Goal: Task Accomplishment & Management: Use online tool/utility

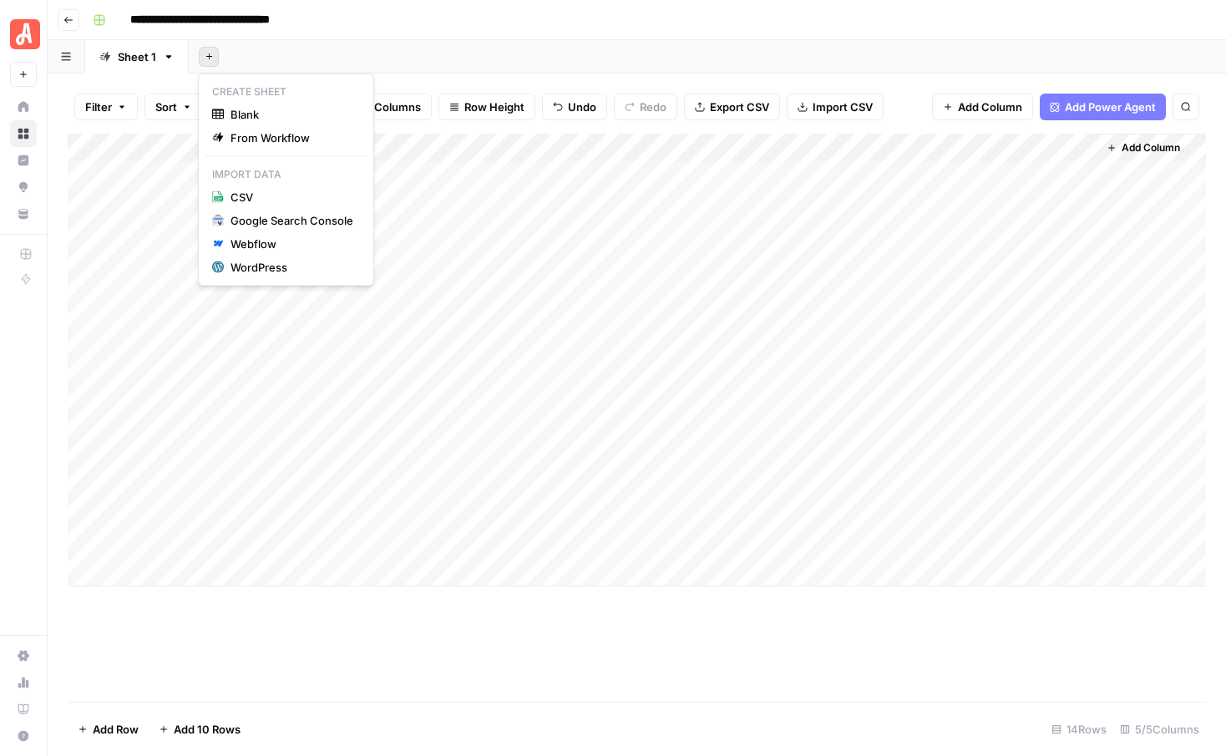
click at [207, 60] on icon "button" at bounding box center [209, 56] width 9 height 9
click at [267, 138] on span "From Workflow" at bounding box center [291, 137] width 123 height 17
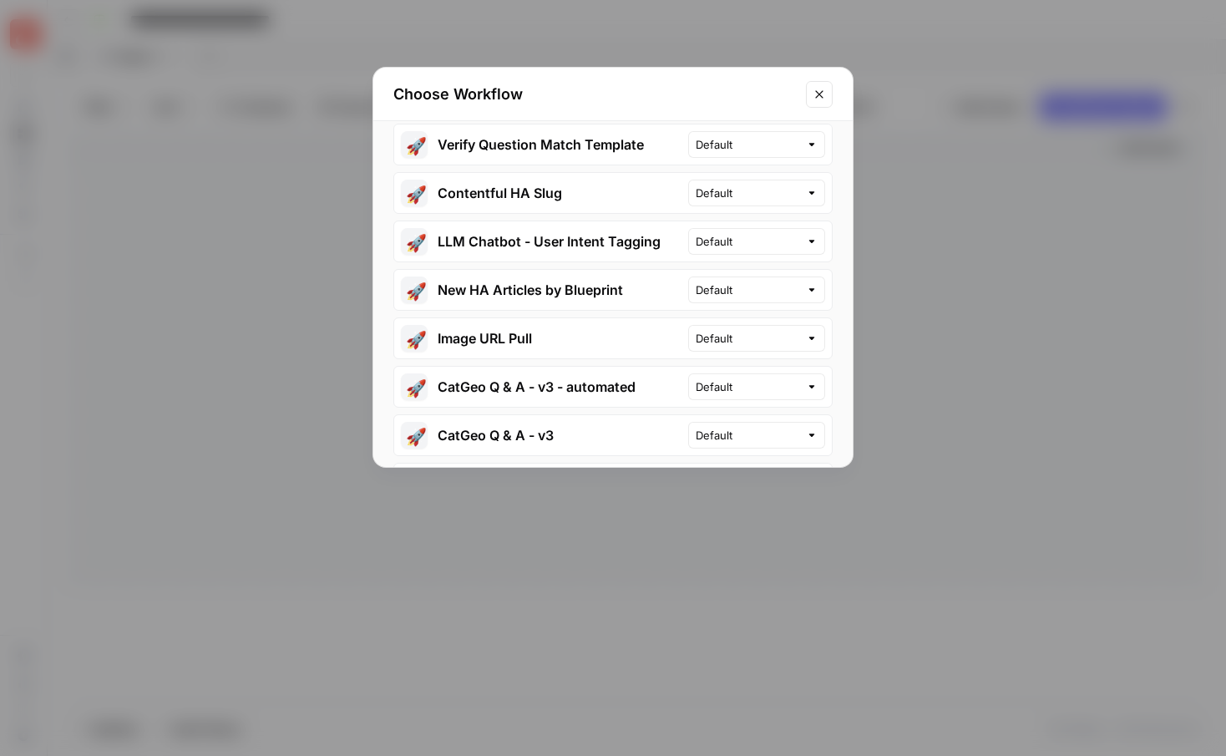
scroll to position [473, 0]
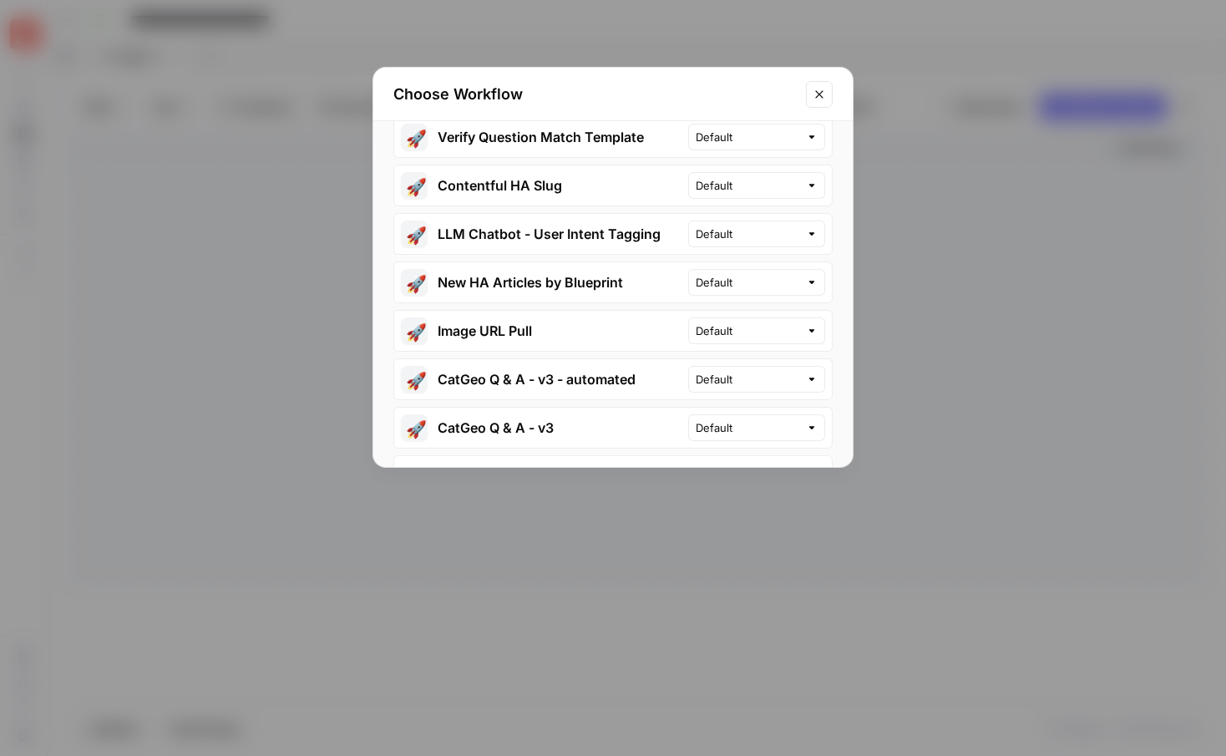
click at [549, 266] on button "🚀 New HA Articles by Blueprint" at bounding box center [541, 282] width 294 height 40
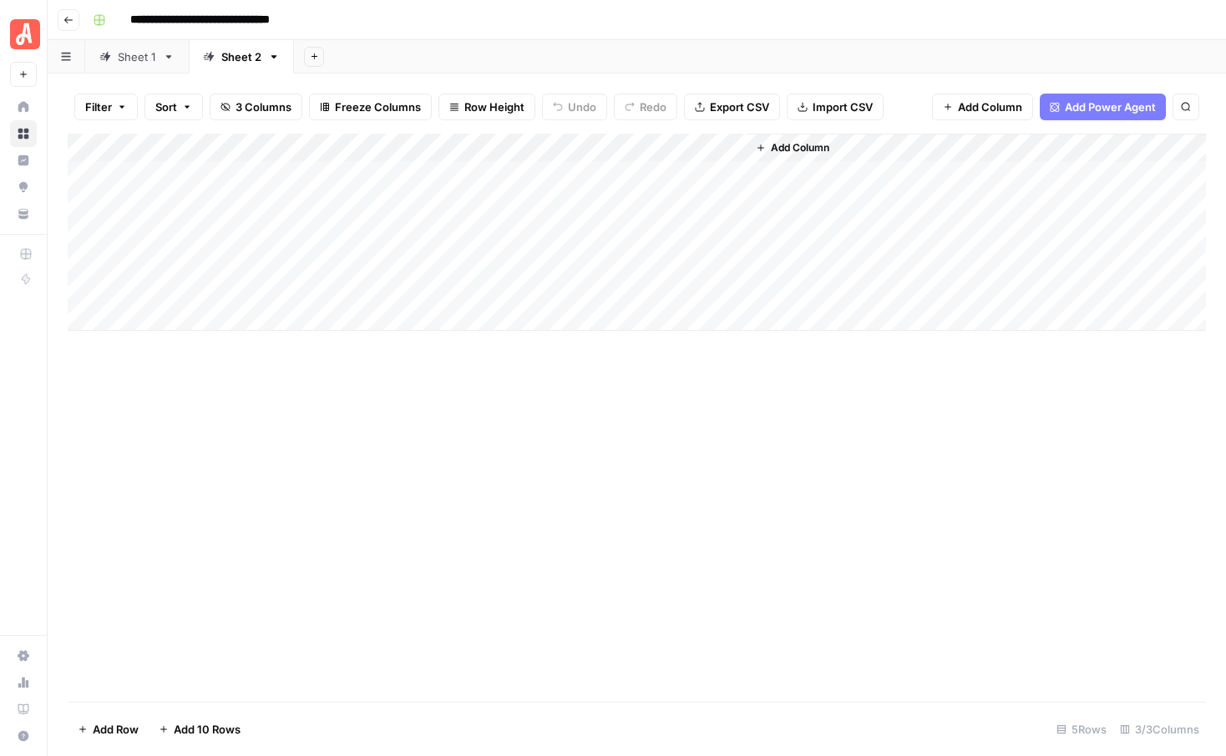
click at [109, 63] on div "Sheet 1" at bounding box center [127, 56] width 57 height 17
click at [233, 60] on div "Sheet 2" at bounding box center [241, 56] width 40 height 17
click at [436, 173] on div "Add Column" at bounding box center [637, 232] width 1138 height 197
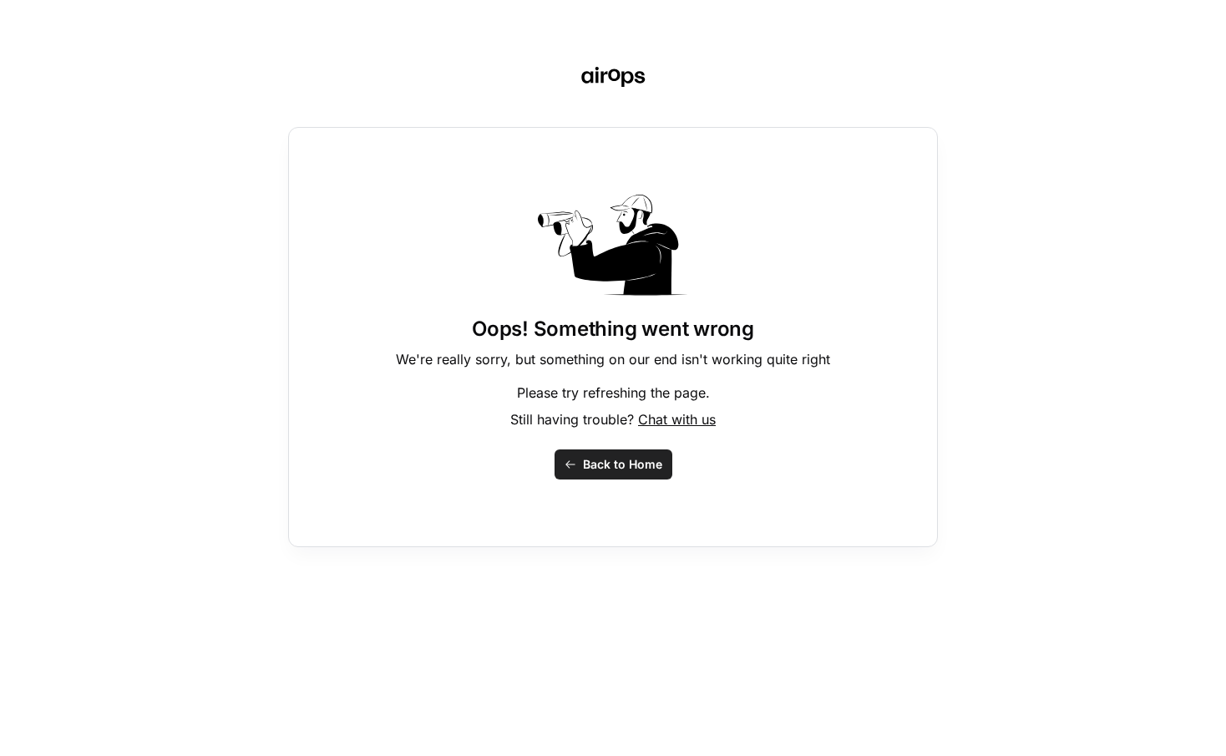
click at [574, 471] on button "Back to Home" at bounding box center [613, 464] width 118 height 30
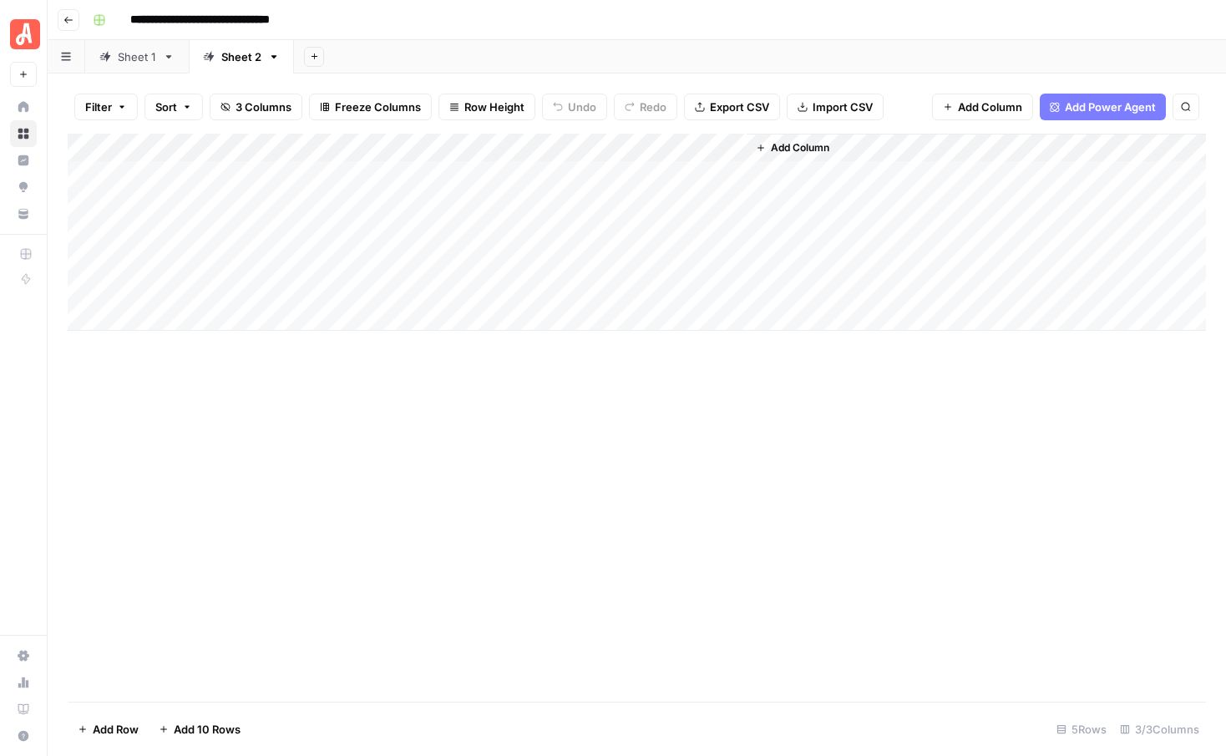
click at [424, 180] on div "Add Column" at bounding box center [637, 232] width 1138 height 197
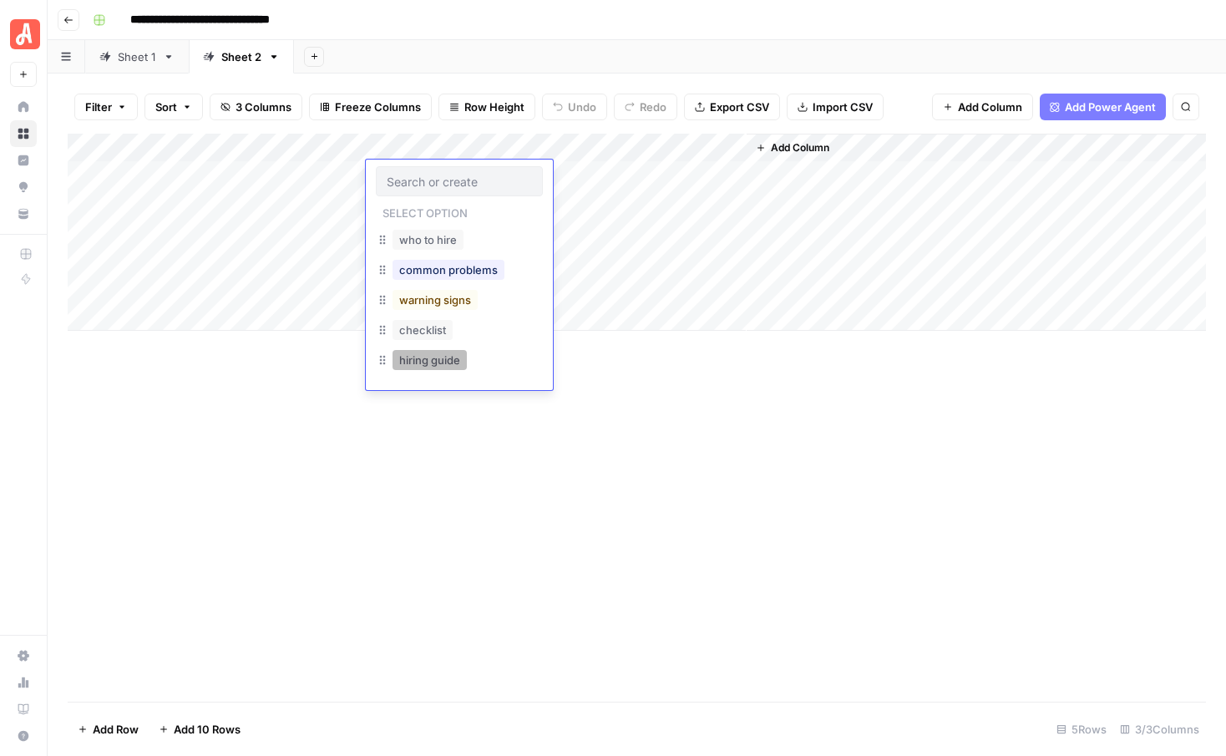
click at [426, 362] on button "hiring guide" at bounding box center [429, 360] width 74 height 20
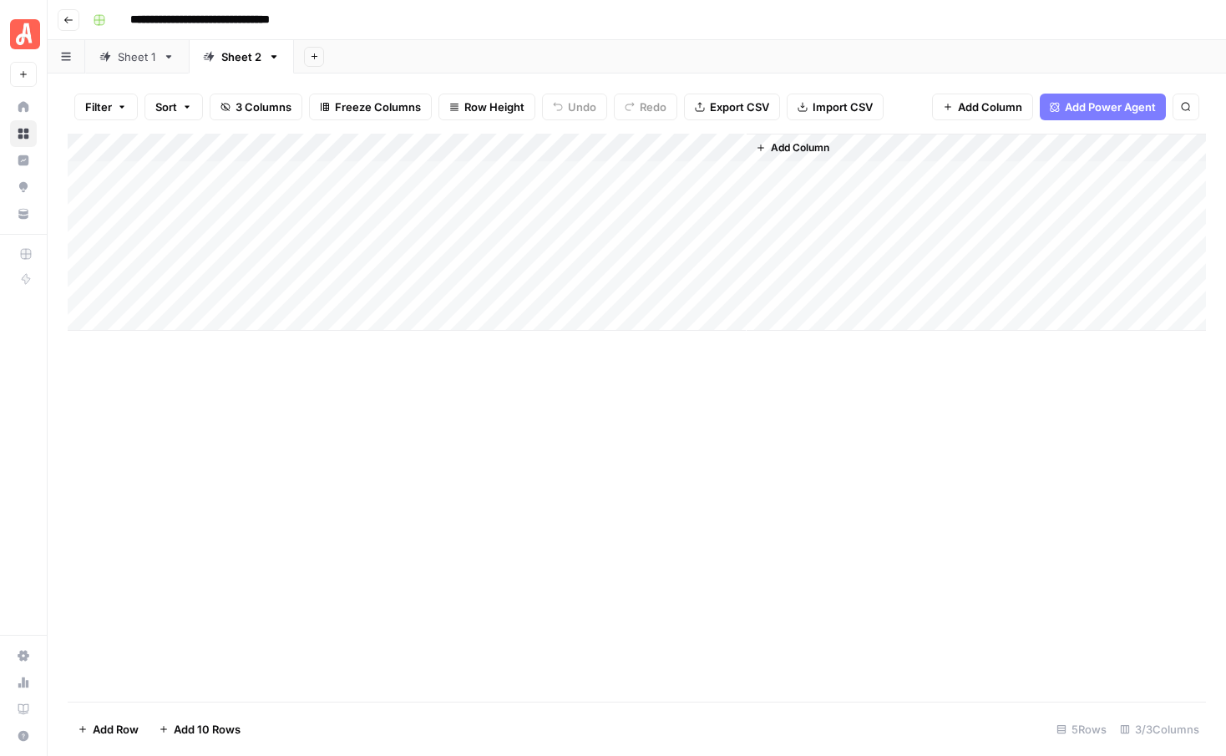
click at [302, 176] on div "Add Column" at bounding box center [637, 232] width 1138 height 197
click at [448, 202] on div "Add Column" at bounding box center [637, 232] width 1138 height 197
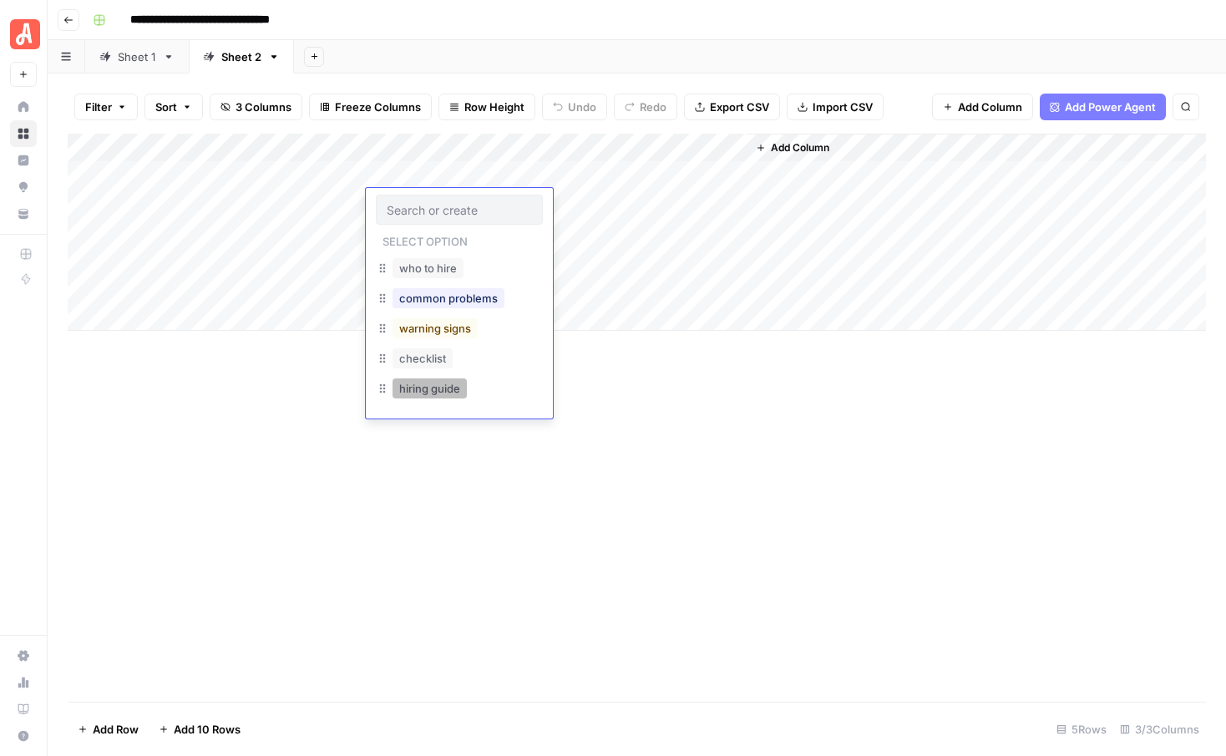
click at [427, 388] on button "hiring guide" at bounding box center [429, 388] width 74 height 20
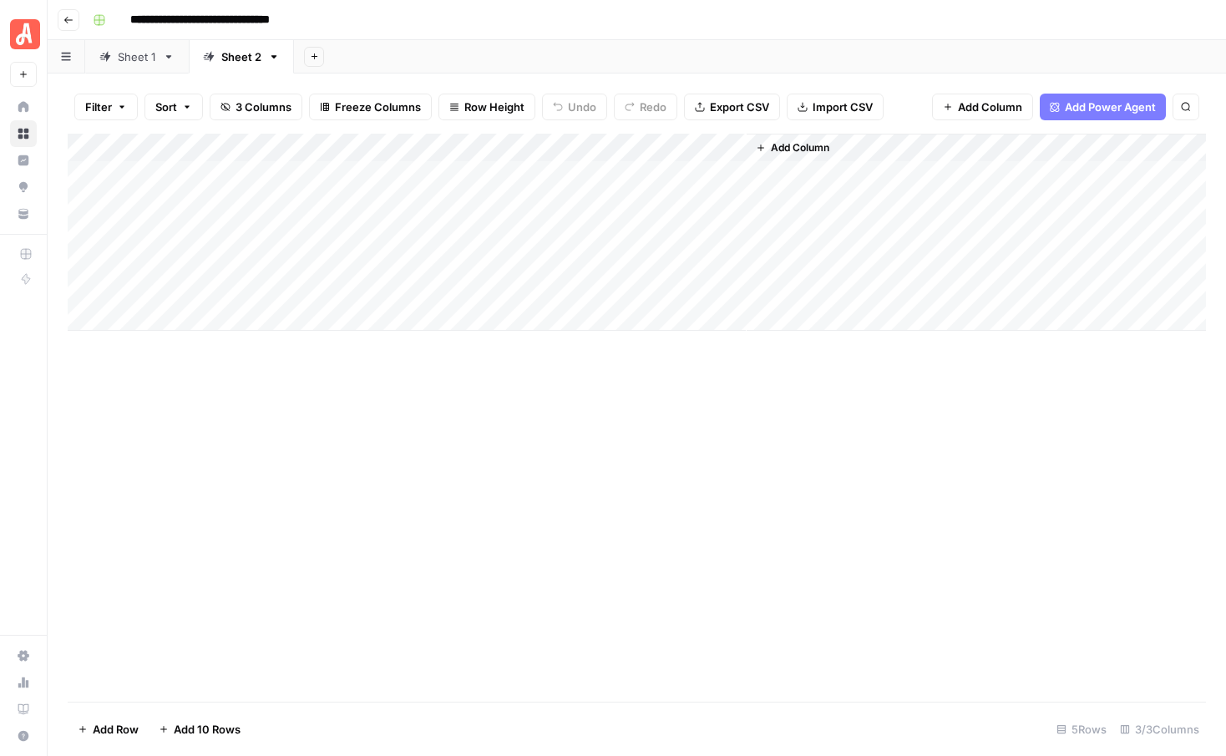
click at [423, 235] on div "Add Column" at bounding box center [637, 232] width 1138 height 197
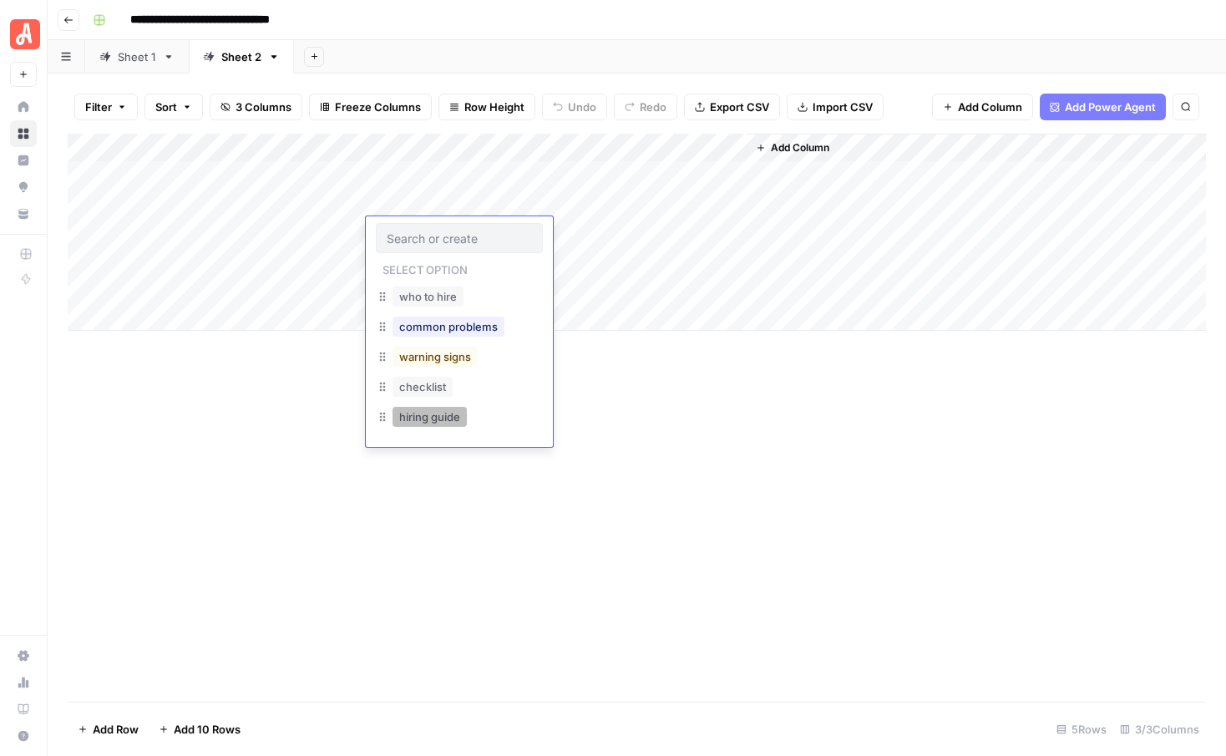
click at [425, 417] on button "hiring guide" at bounding box center [429, 417] width 74 height 20
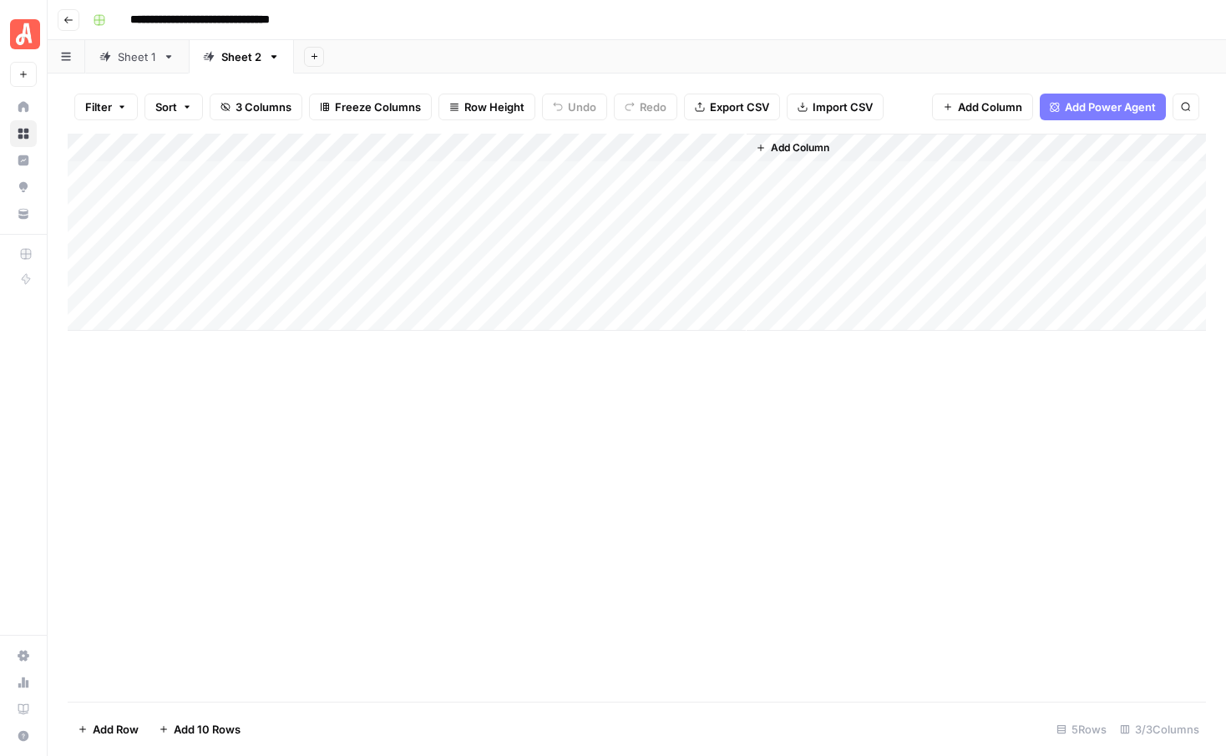
click at [425, 263] on div "Add Column" at bounding box center [637, 232] width 1138 height 197
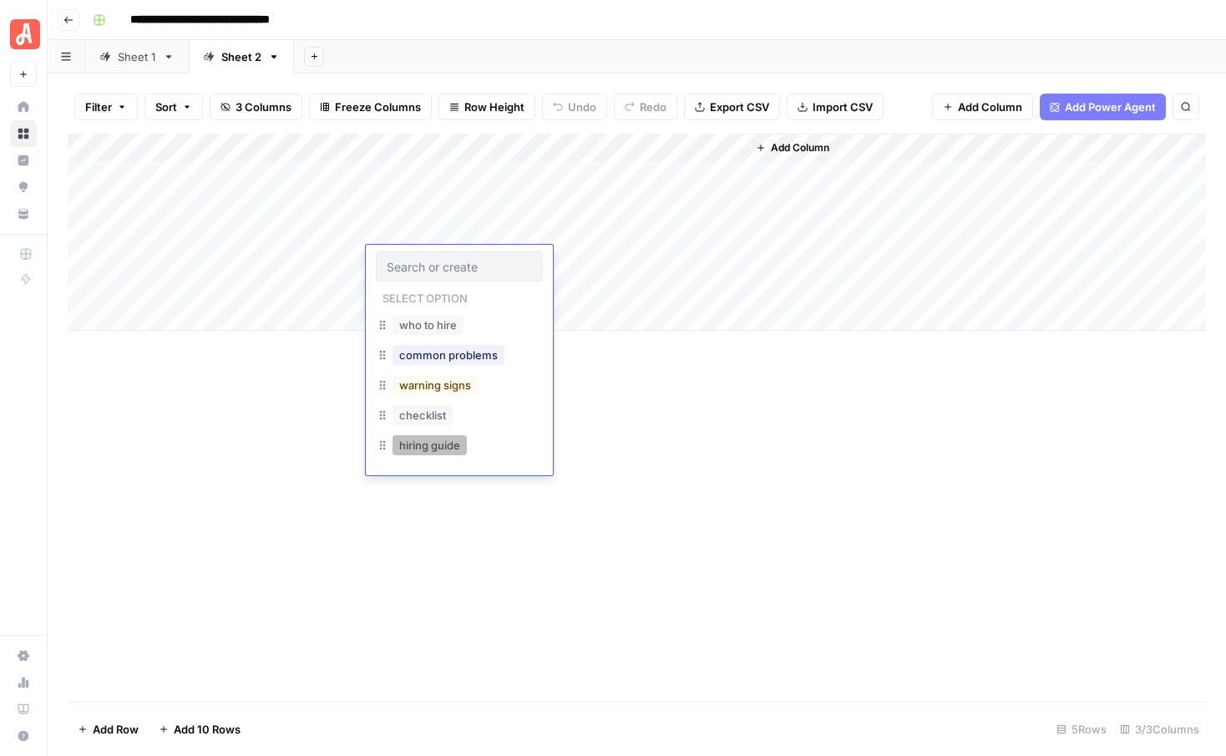
click at [421, 439] on button "hiring guide" at bounding box center [429, 445] width 74 height 20
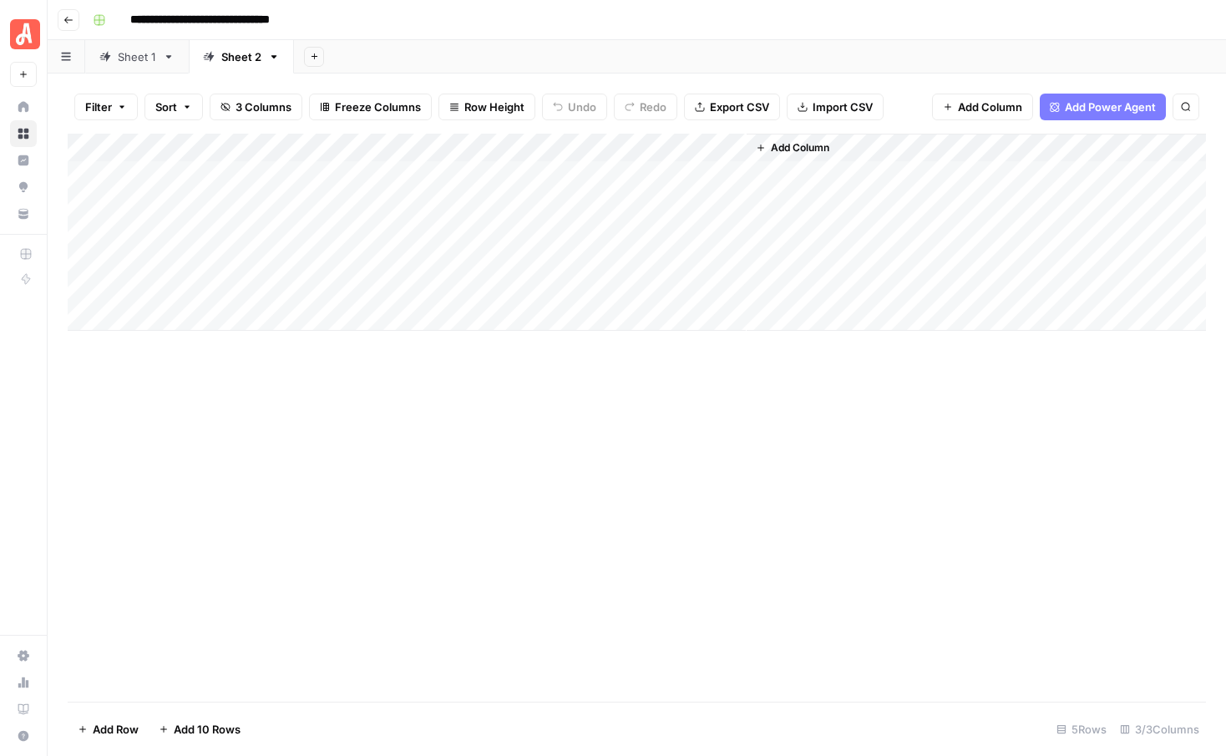
click at [421, 286] on div "Add Column" at bounding box center [637, 232] width 1138 height 197
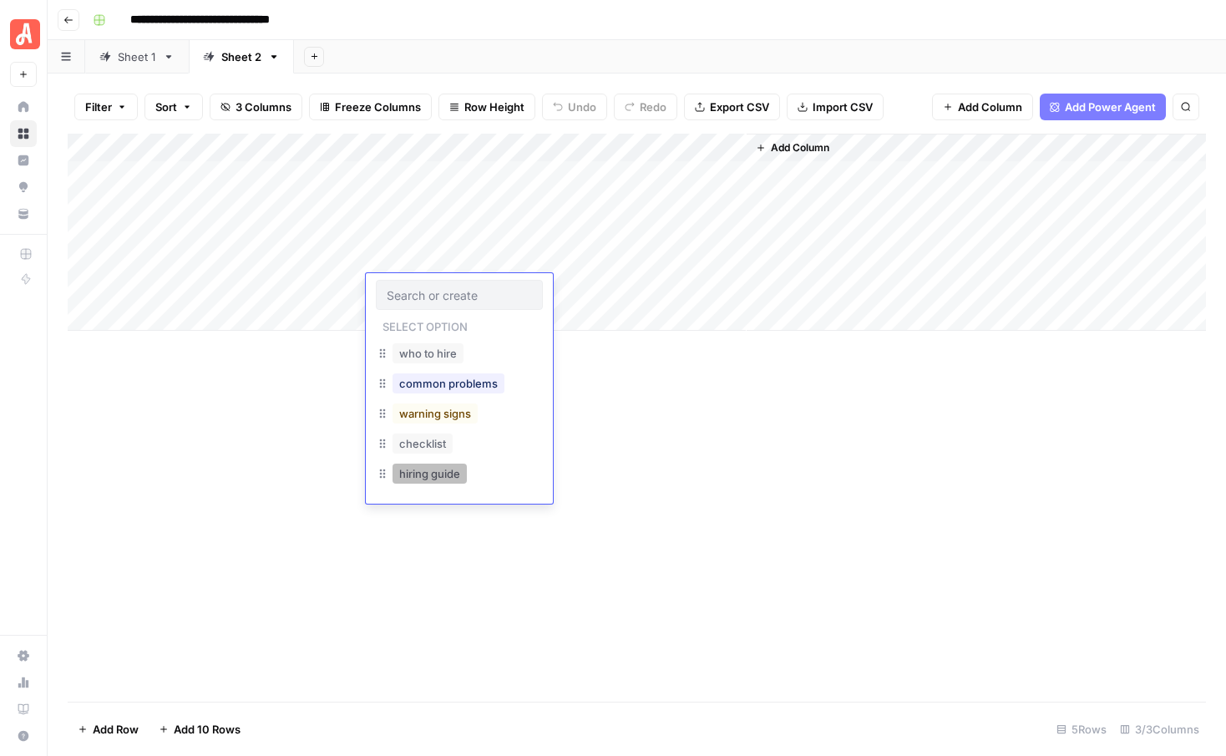
click at [422, 478] on button "hiring guide" at bounding box center [429, 473] width 74 height 20
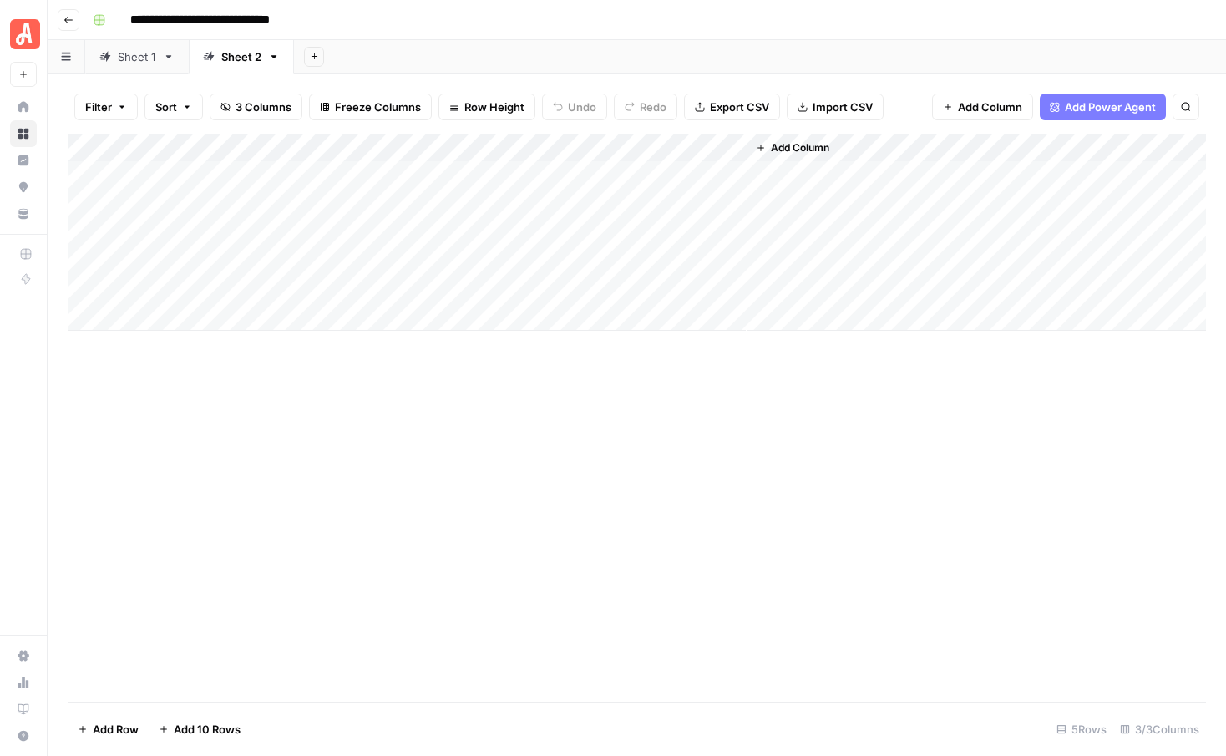
click at [205, 175] on div "Add Column" at bounding box center [637, 232] width 1138 height 197
type textarea "**********"
click at [227, 217] on div "Add Column" at bounding box center [637, 232] width 1138 height 197
click at [251, 202] on div "Add Column" at bounding box center [637, 232] width 1138 height 197
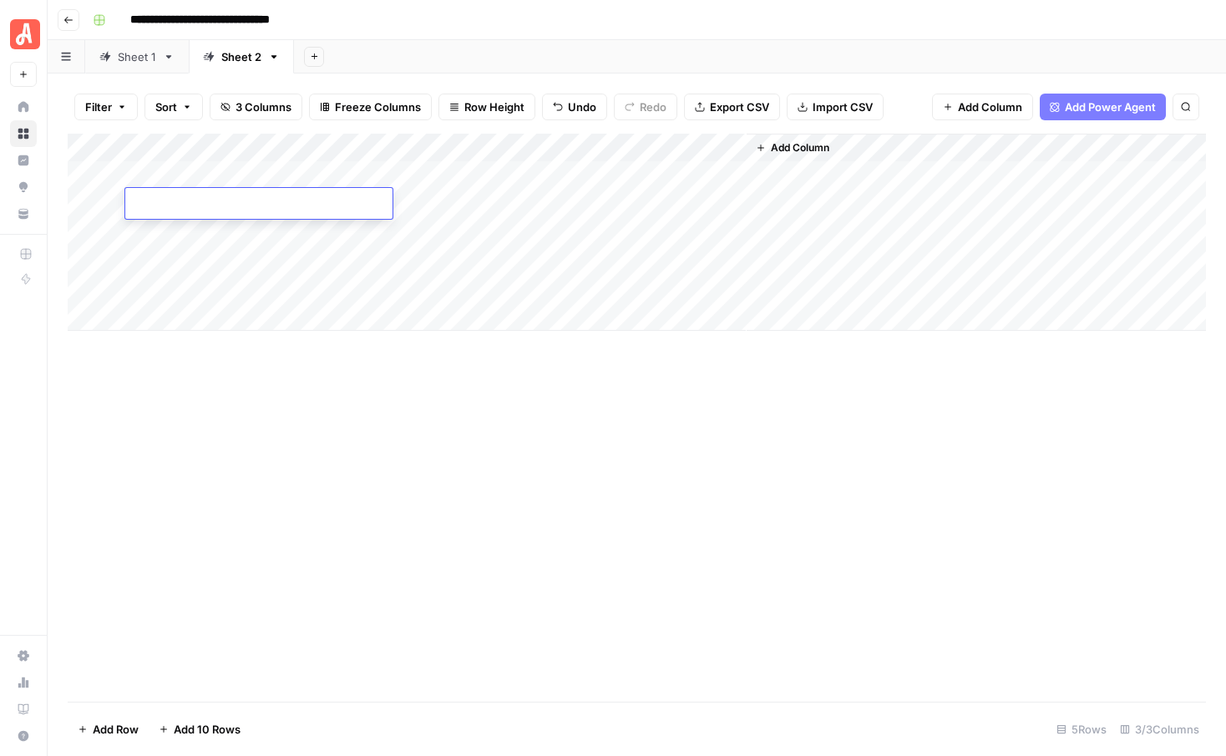
type textarea "**********"
click at [249, 234] on div "Add Column" at bounding box center [637, 232] width 1138 height 197
click at [251, 230] on div "Add Column" at bounding box center [637, 232] width 1138 height 197
click at [251, 230] on textarea at bounding box center [258, 232] width 267 height 23
type textarea "**********"
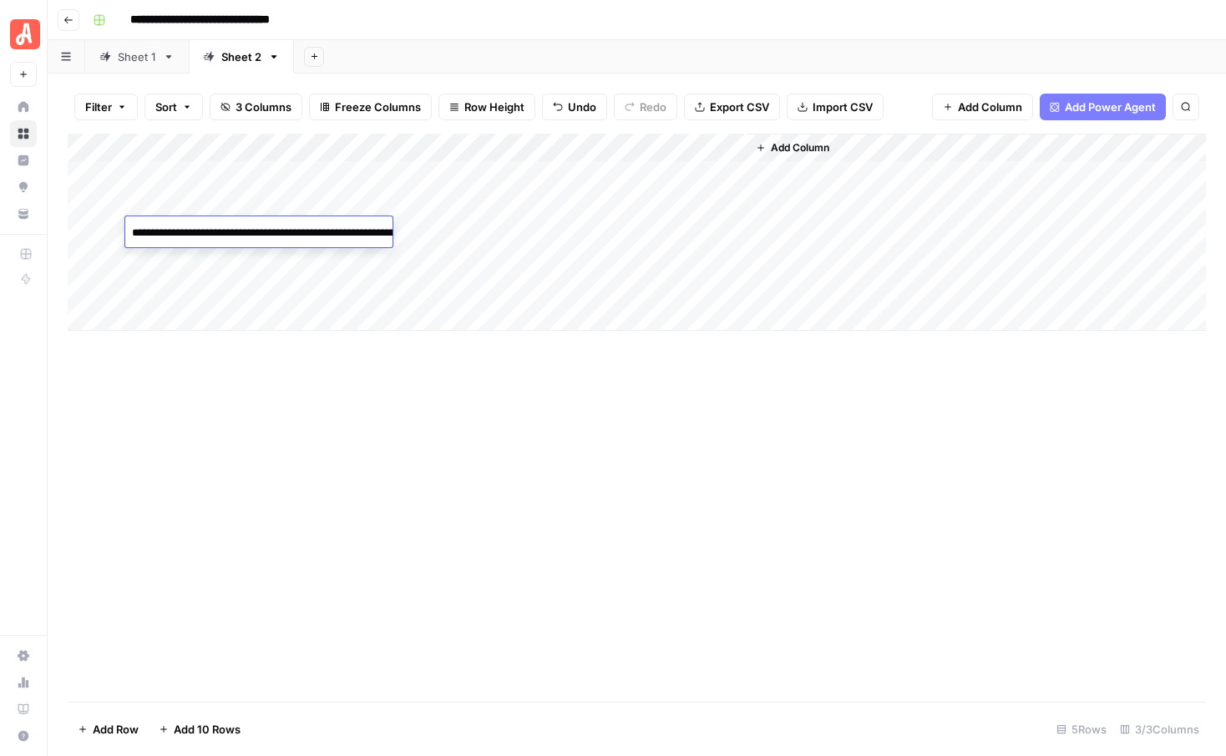
click at [247, 357] on div "Add Column" at bounding box center [637, 418] width 1138 height 568
click at [230, 265] on div "Add Column" at bounding box center [637, 232] width 1138 height 197
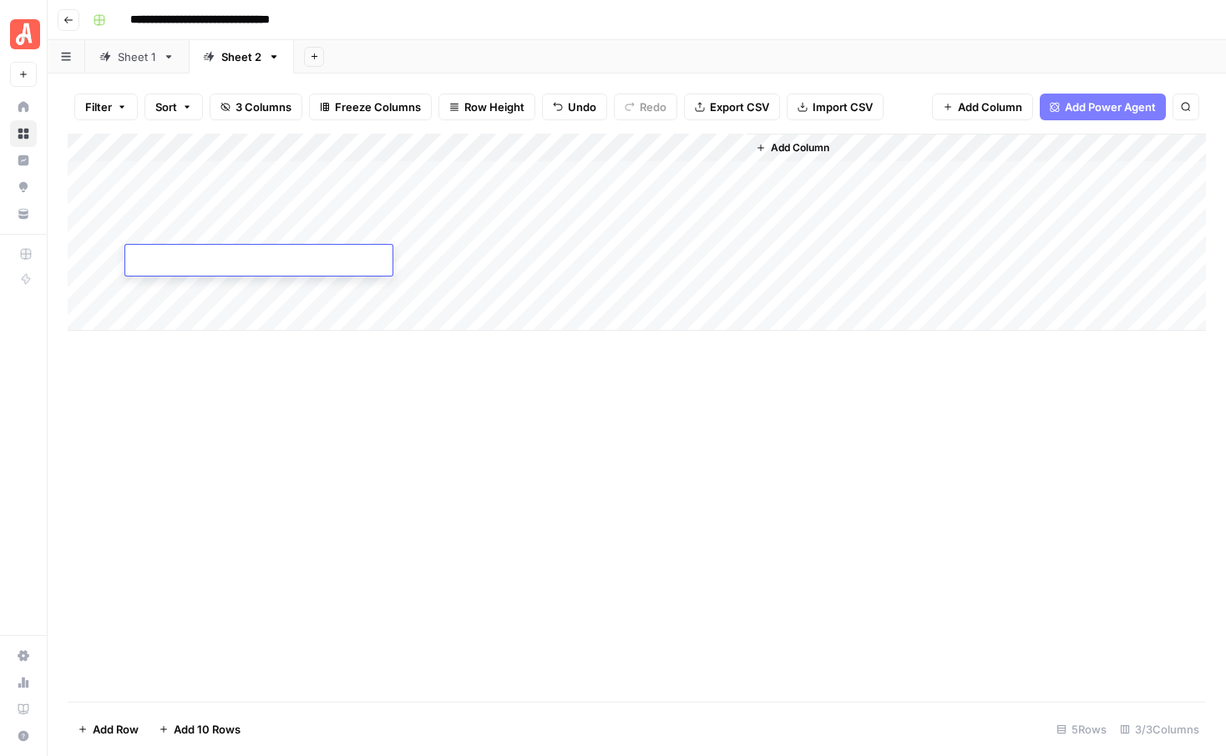
type textarea "**********"
click at [268, 387] on div "Add Column" at bounding box center [637, 418] width 1138 height 568
click at [284, 287] on div "Add Column" at bounding box center [637, 232] width 1138 height 197
type textarea "**********"
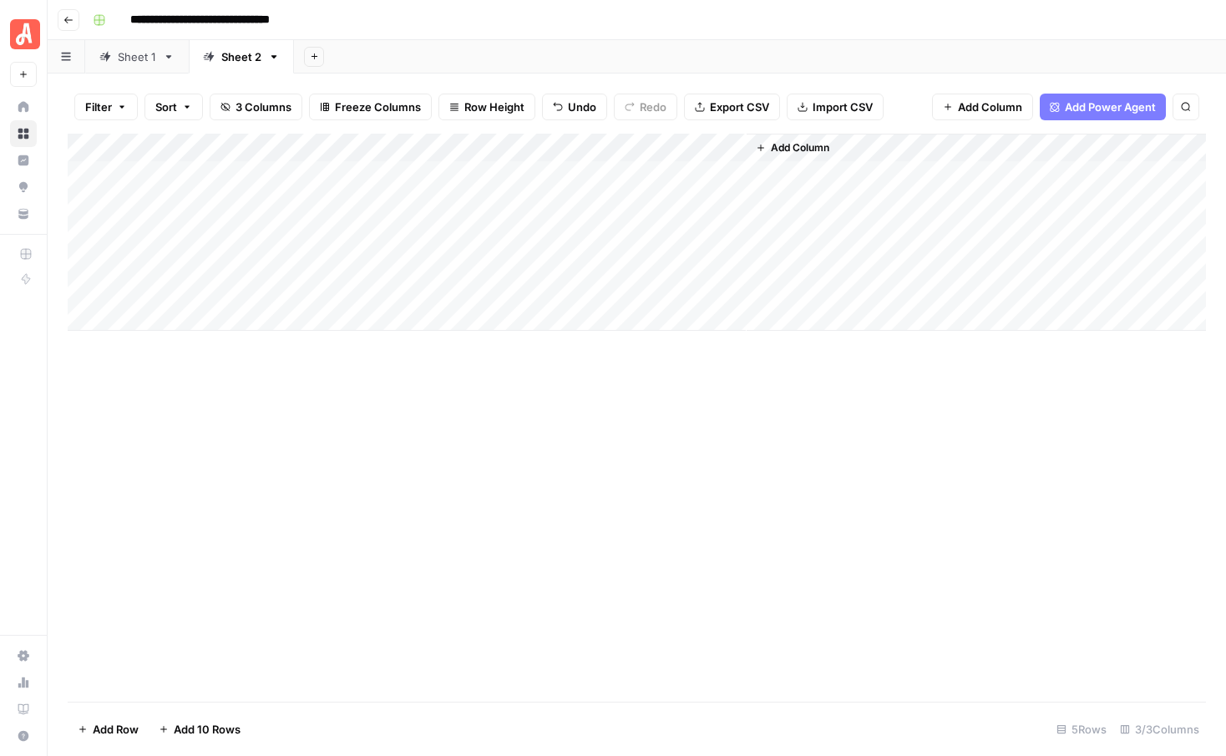
click at [350, 390] on div "Add Column" at bounding box center [637, 418] width 1138 height 568
click at [627, 172] on div "Add Column" at bounding box center [637, 232] width 1138 height 197
click at [627, 203] on div "Add Column" at bounding box center [637, 232] width 1138 height 197
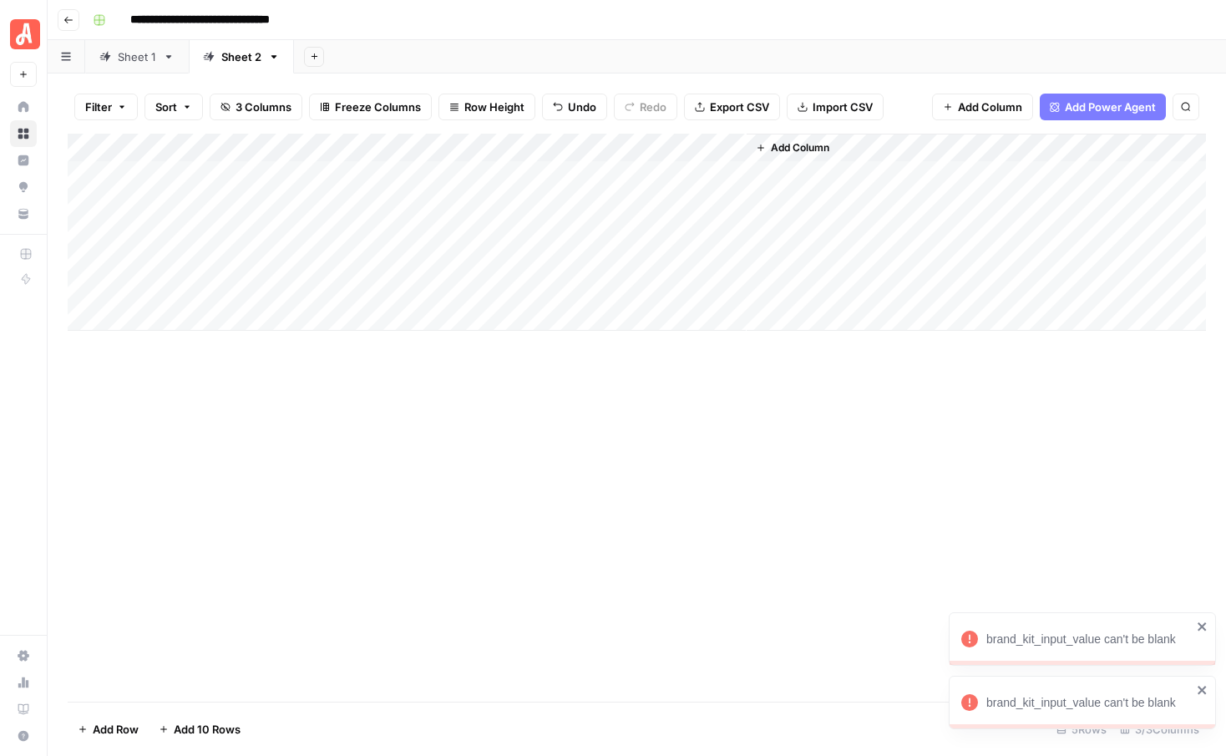
click at [1206, 685] on icon "close" at bounding box center [1202, 689] width 12 height 13
click at [1203, 628] on icon "close" at bounding box center [1201, 626] width 8 height 8
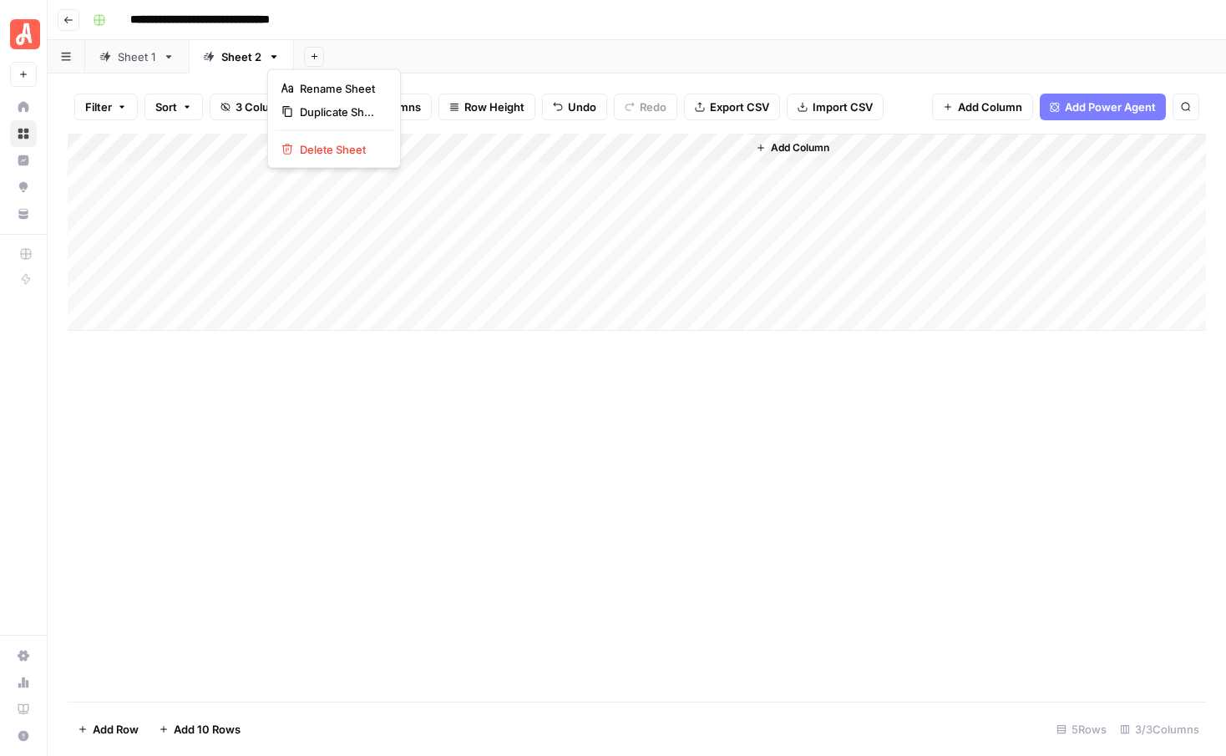
click at [271, 58] on icon "button" at bounding box center [274, 57] width 12 height 12
click at [296, 144] on div "Delete Sheet" at bounding box center [333, 149] width 105 height 17
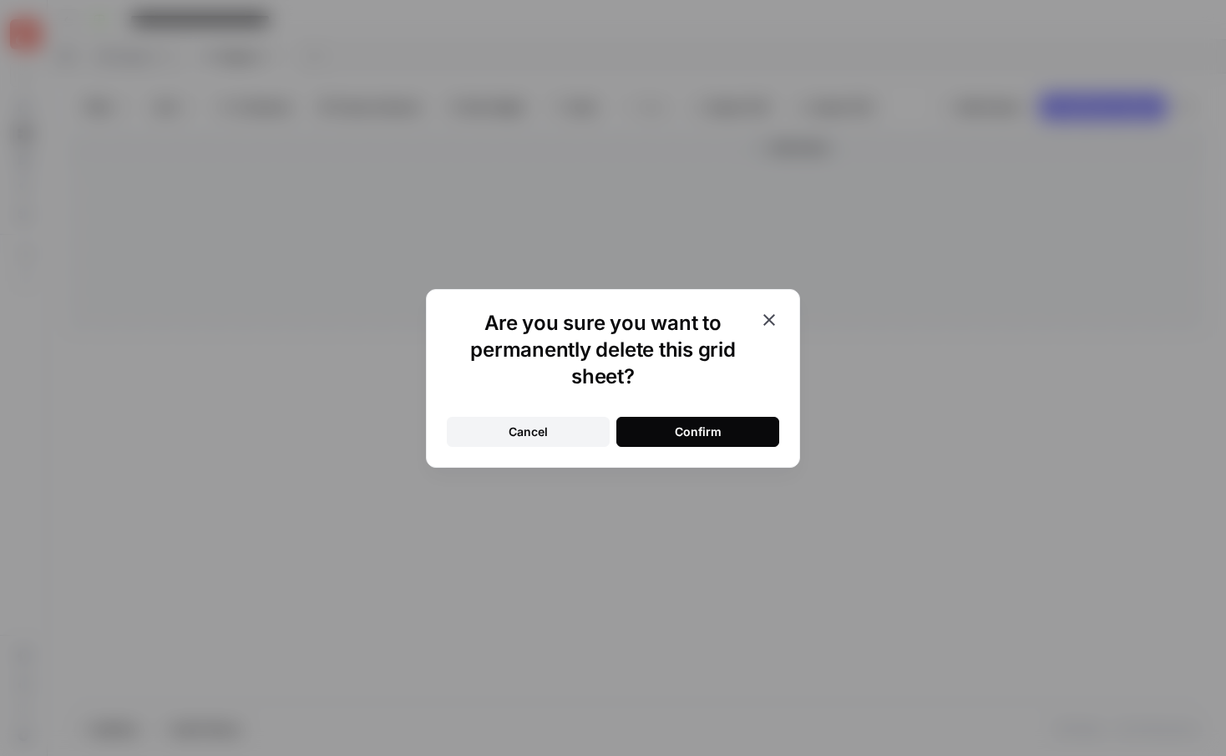
click at [736, 433] on button "Confirm" at bounding box center [697, 432] width 163 height 30
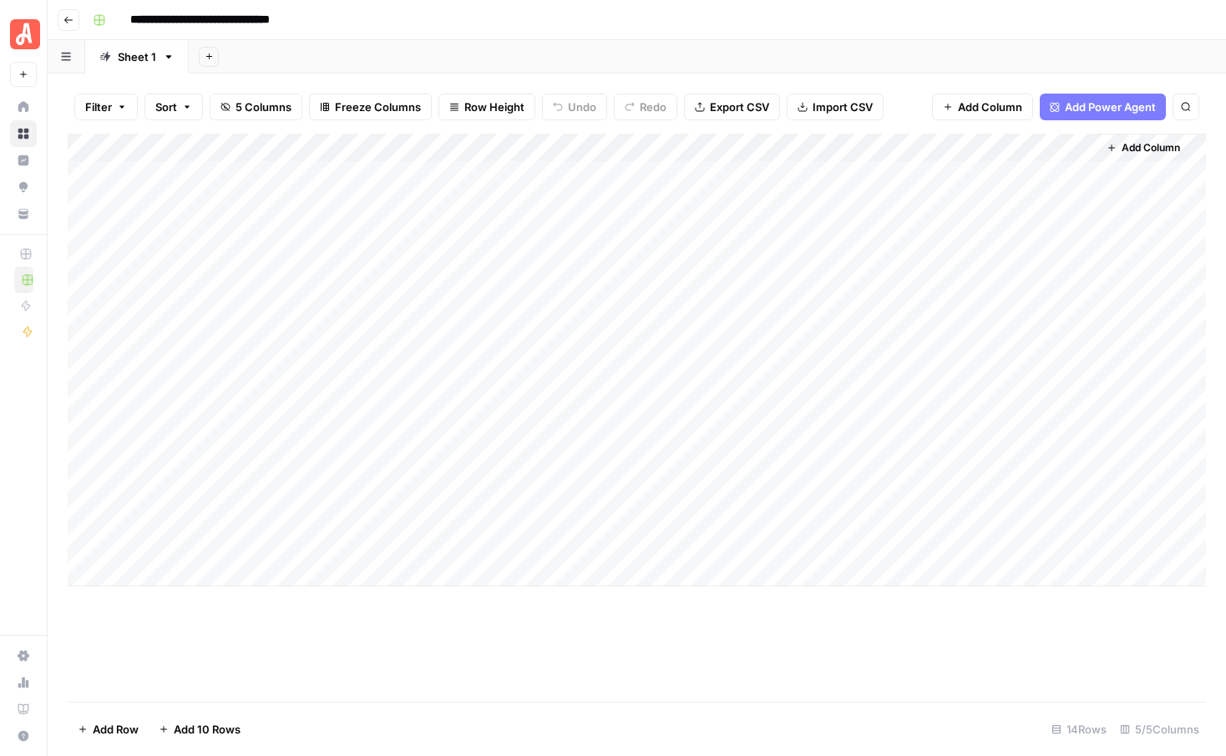
click at [417, 49] on div "Add Sheet" at bounding box center [707, 56] width 1037 height 33
